Goal: Task Accomplishment & Management: Manage account settings

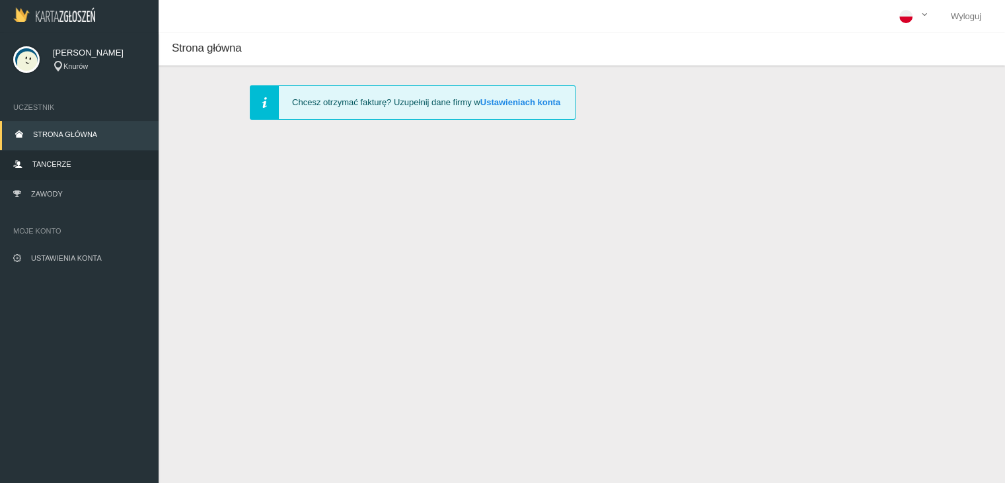
click at [75, 166] on link "Tancerze" at bounding box center [79, 165] width 159 height 29
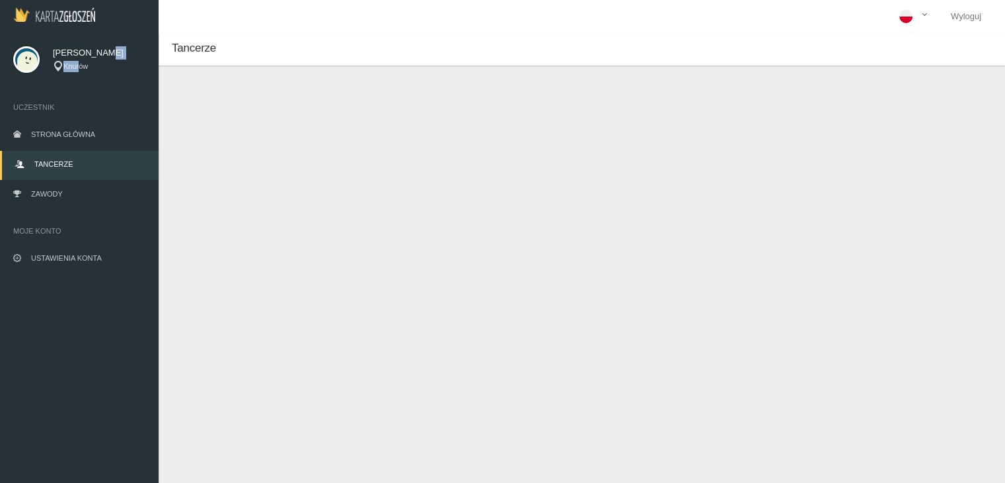
drag, startPoint x: 74, startPoint y: 65, endPoint x: 91, endPoint y: 56, distance: 18.9
click at [91, 56] on div "[PERSON_NAME] Knurów" at bounding box center [99, 59] width 93 height 26
click at [98, 74] on div "[PERSON_NAME] Knurów" at bounding box center [79, 59] width 159 height 53
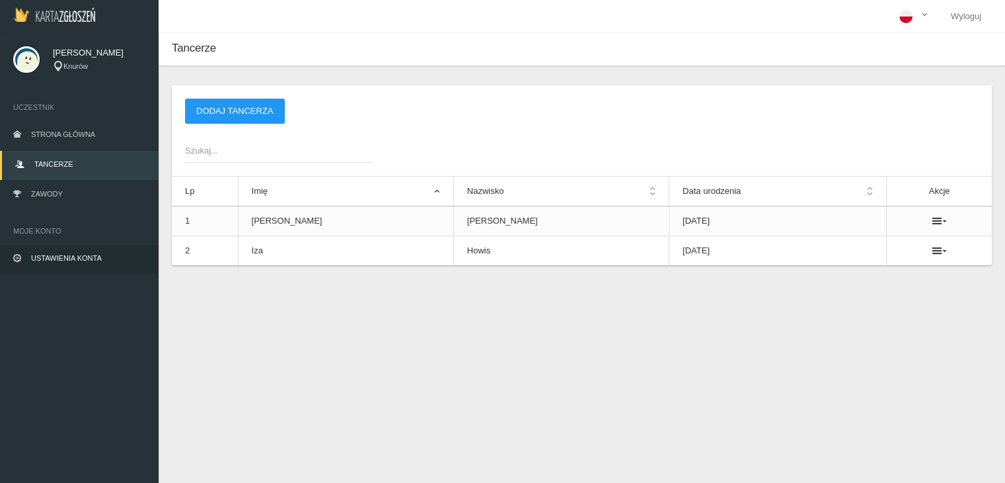
click at [86, 259] on span "Ustawienia konta" at bounding box center [66, 258] width 71 height 8
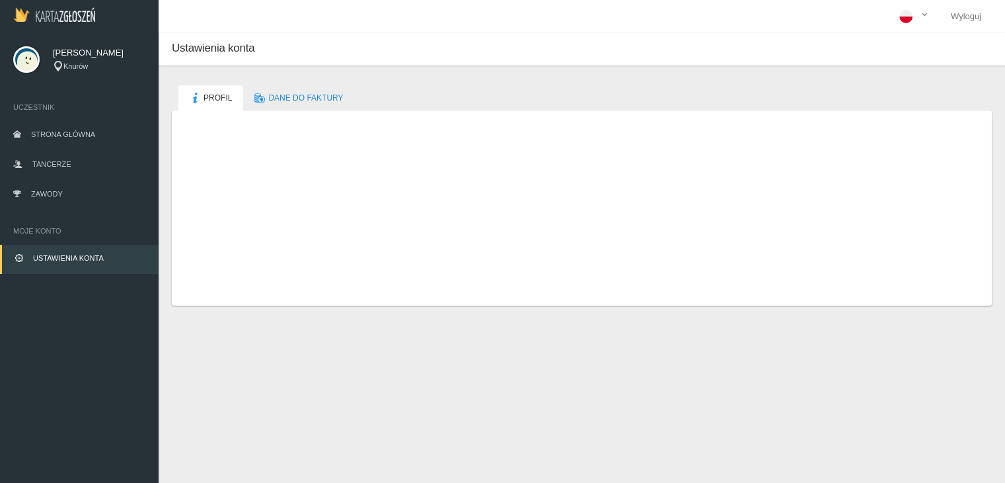
click at [333, 278] on dd "Knurów" at bounding box center [440, 284] width 272 height 17
click at [334, 282] on dd "Knurów" at bounding box center [440, 284] width 272 height 17
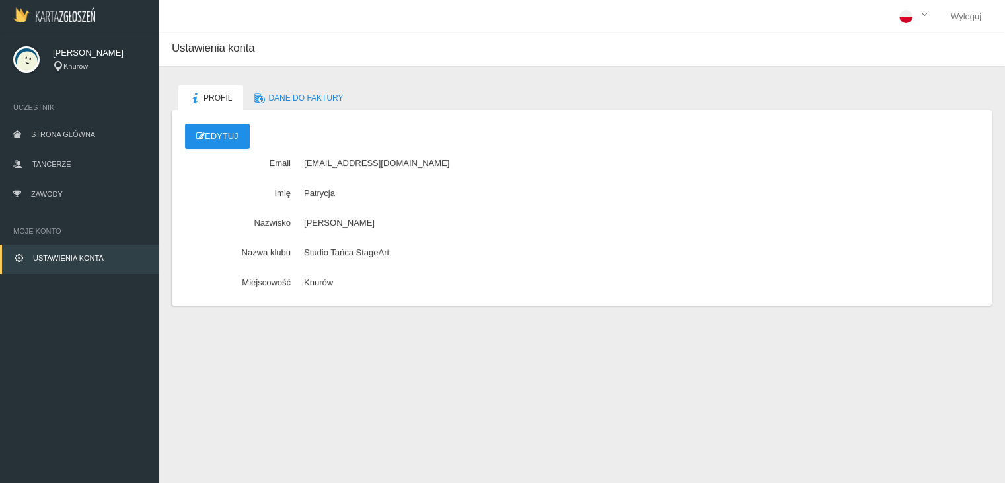
click at [230, 143] on link "Edytuj" at bounding box center [217, 136] width 65 height 25
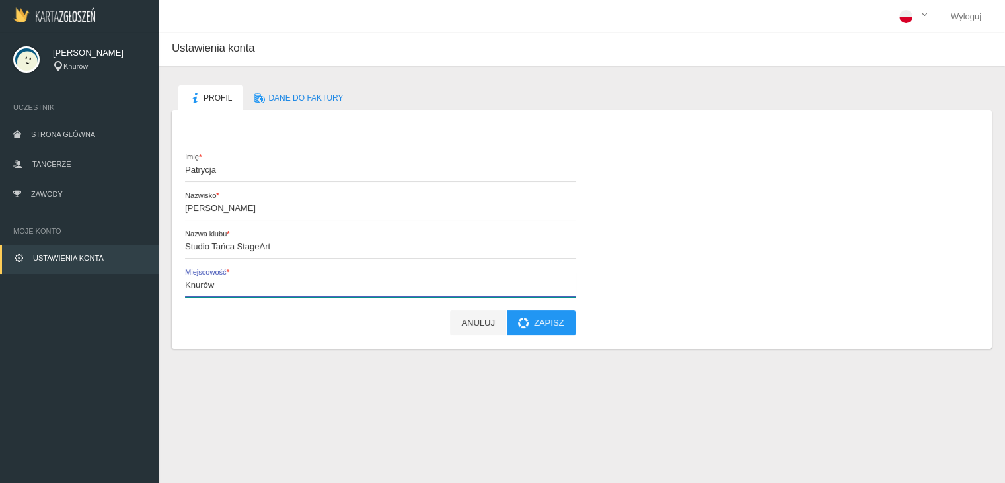
click at [258, 291] on input "Knurów" at bounding box center [380, 284] width 391 height 25
type input "K"
type input "t"
type input "Tychy"
click at [531, 323] on button "Zapisz" at bounding box center [541, 322] width 69 height 25
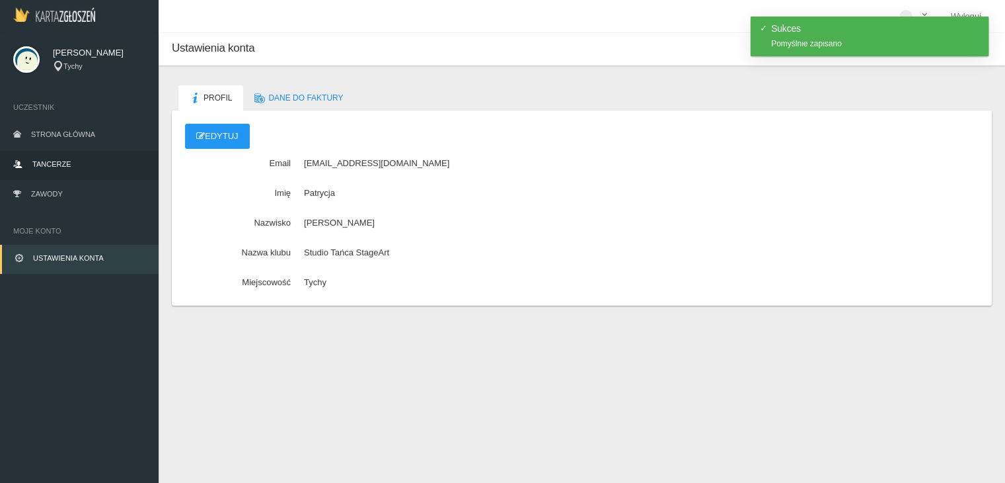
click at [56, 160] on span "Tancerze" at bounding box center [51, 164] width 38 height 8
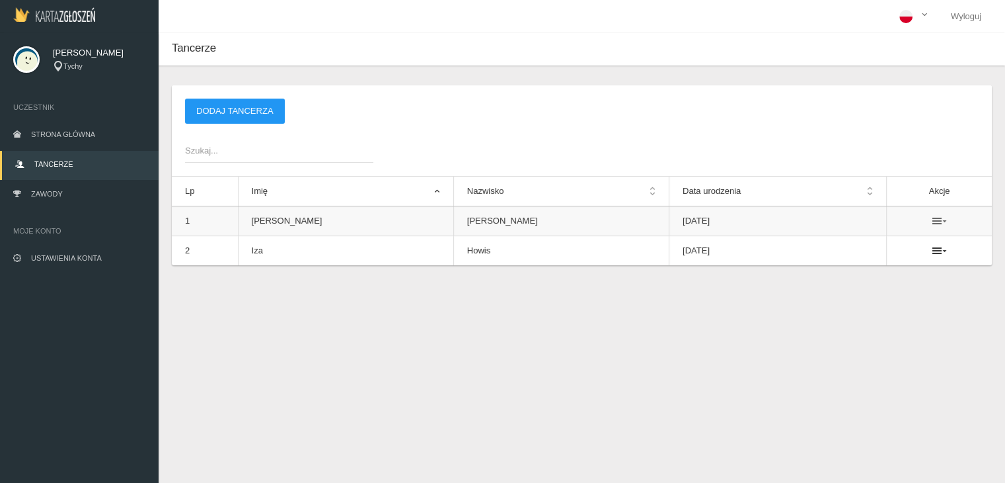
click at [933, 217] on icon at bounding box center [940, 220] width 15 height 11
click at [861, 239] on link "Usuń" at bounding box center [861, 245] width 132 height 24
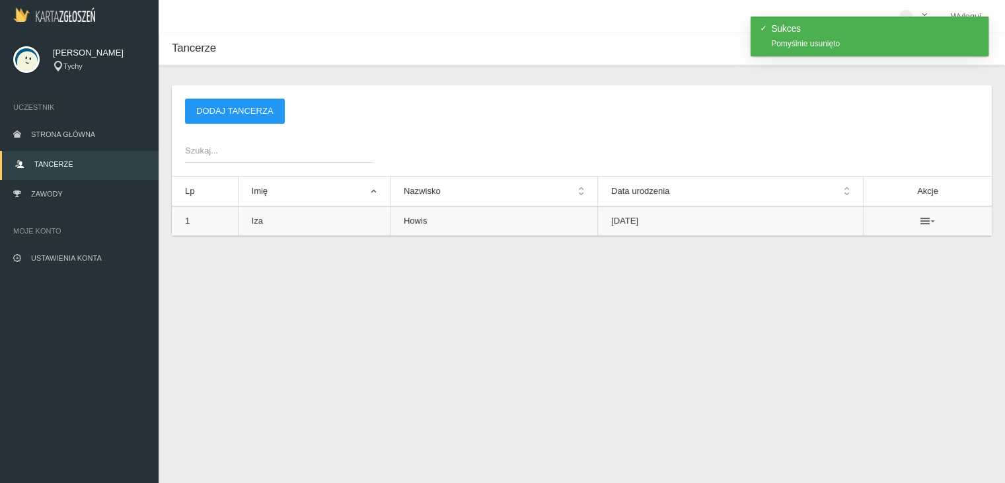
click at [928, 220] on icon at bounding box center [928, 220] width 15 height 11
click at [835, 254] on link "Usuń" at bounding box center [861, 245] width 132 height 24
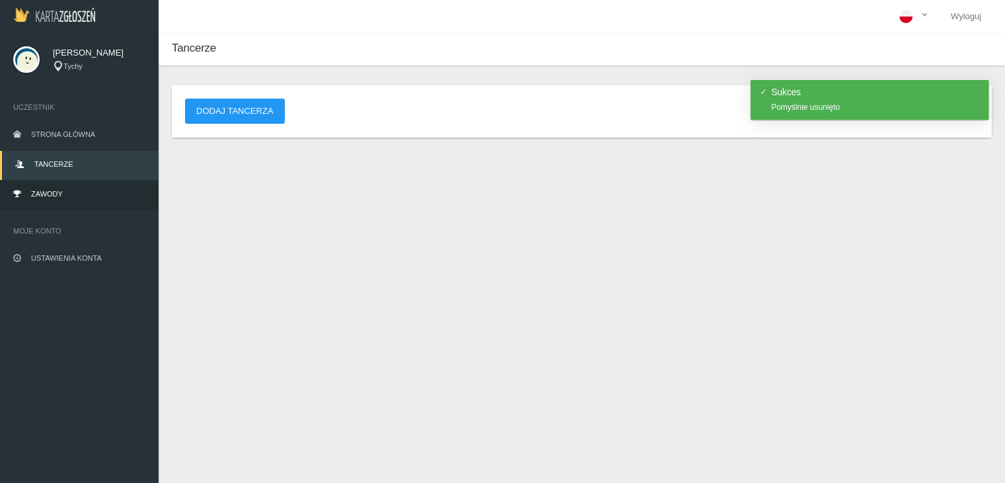
click at [77, 186] on link "Zawody" at bounding box center [79, 194] width 159 height 29
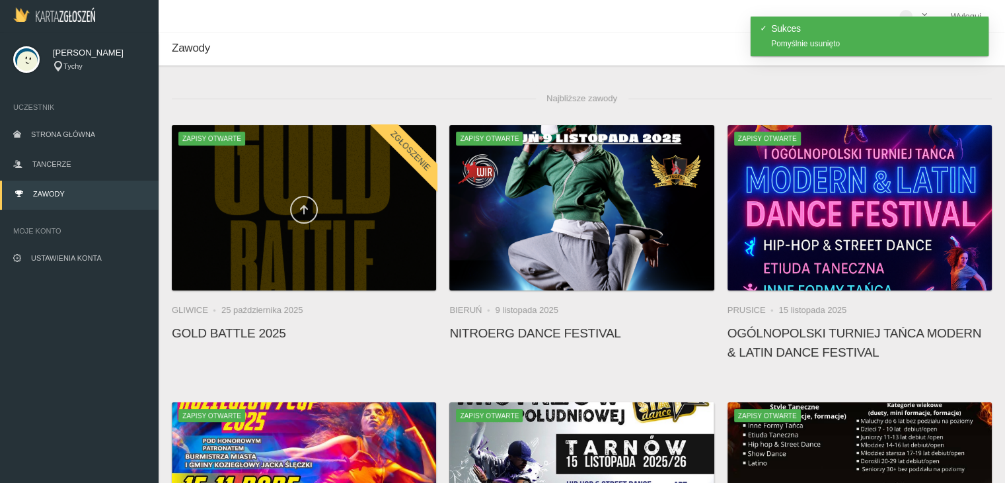
click at [302, 206] on icon at bounding box center [304, 209] width 11 height 11
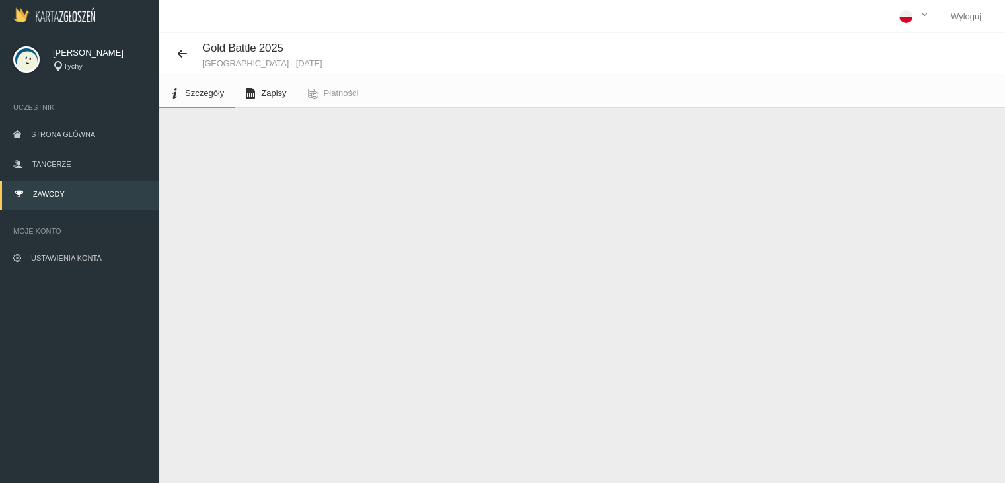
click at [272, 93] on span "Zapisy" at bounding box center [273, 93] width 25 height 10
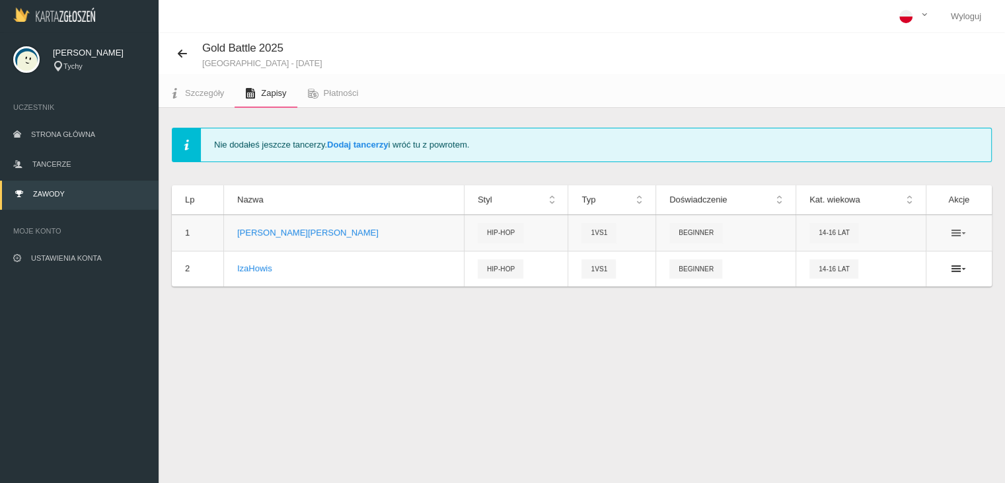
click at [957, 233] on icon at bounding box center [959, 232] width 15 height 11
click at [908, 257] on link "Edytuj" at bounding box center [893, 256] width 132 height 24
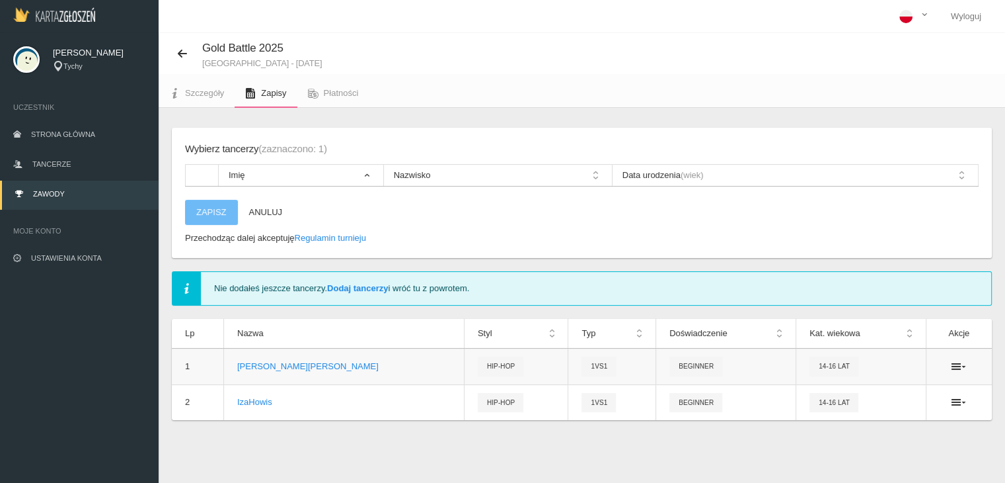
click at [950, 365] on ul at bounding box center [960, 366] width 40 height 11
click at [956, 366] on icon at bounding box center [959, 366] width 15 height 11
click at [875, 410] on link "Usuń" at bounding box center [893, 413] width 132 height 24
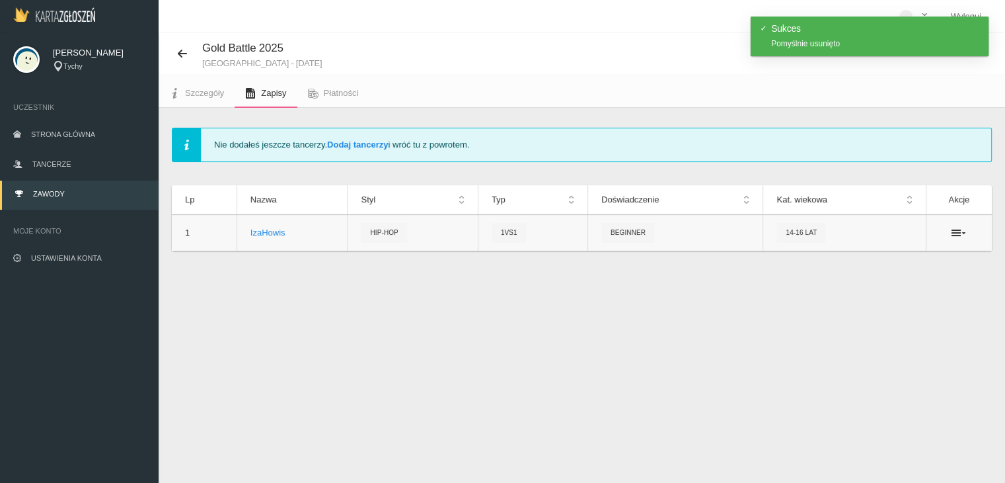
click at [960, 239] on td at bounding box center [959, 233] width 66 height 36
click at [957, 231] on icon at bounding box center [959, 232] width 15 height 11
click at [849, 282] on link "Usuń" at bounding box center [893, 280] width 132 height 24
